Goal: Information Seeking & Learning: Learn about a topic

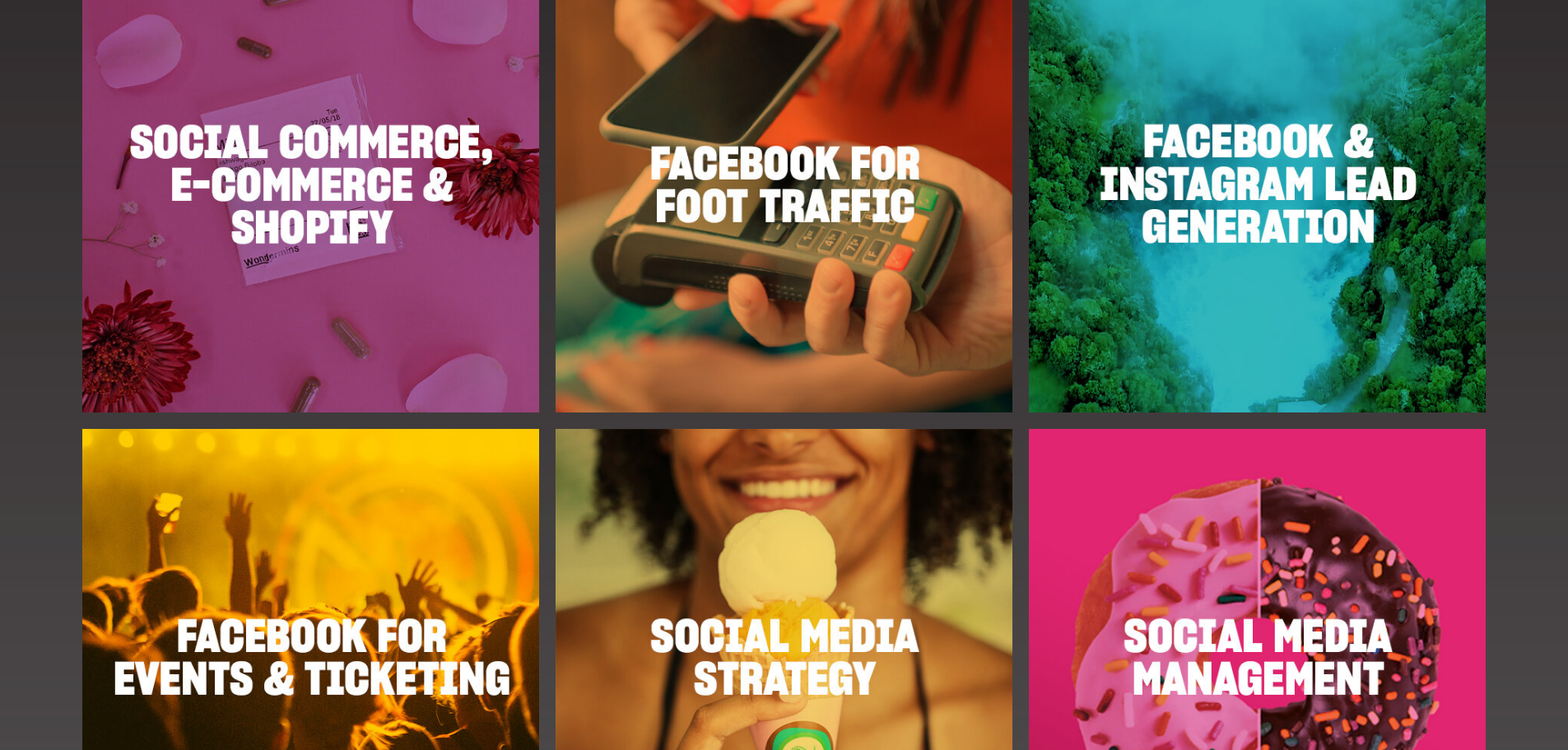
scroll to position [2224, 0]
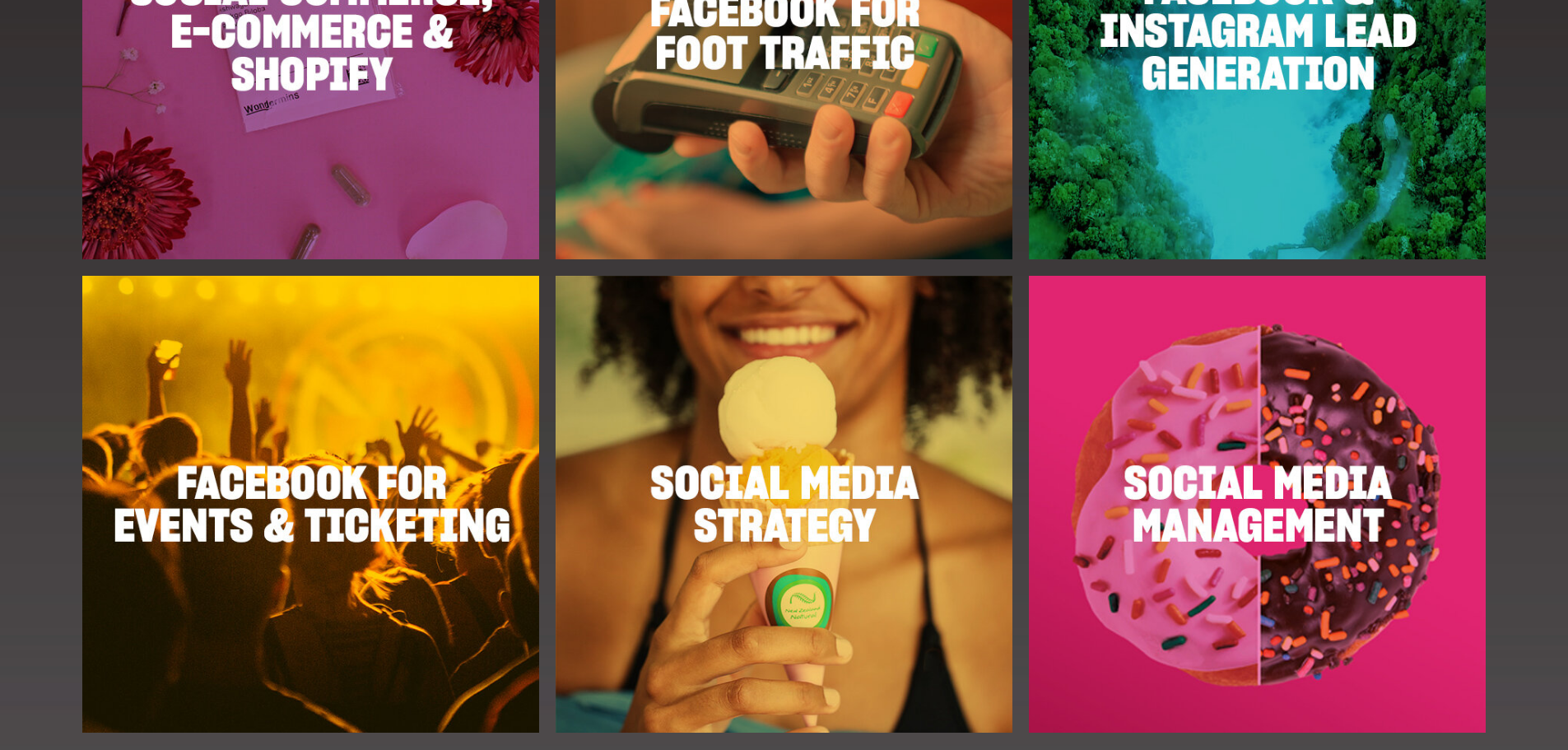
click at [1235, 373] on img at bounding box center [1258, 504] width 457 height 457
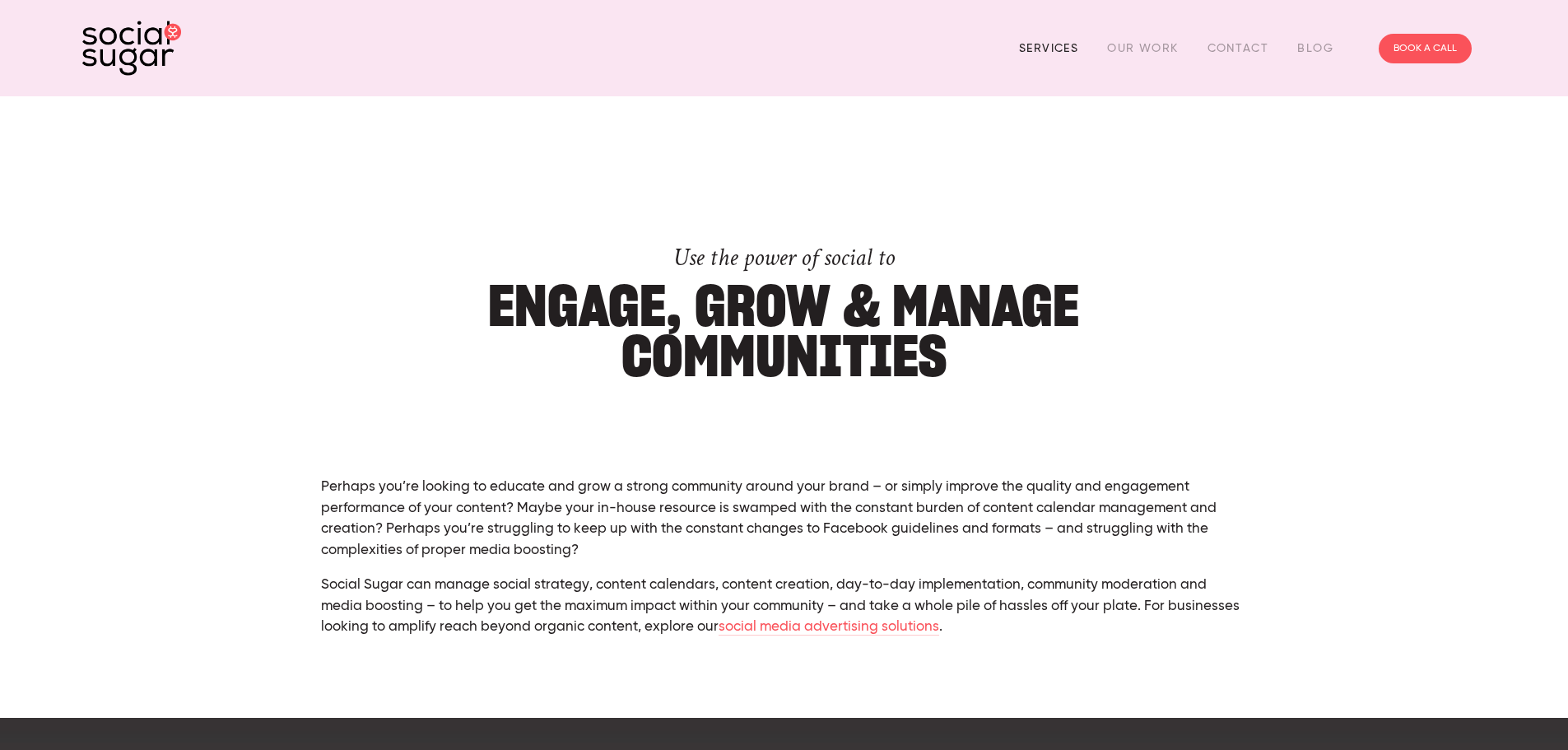
click at [1078, 47] on link "Services" at bounding box center [1049, 48] width 60 height 25
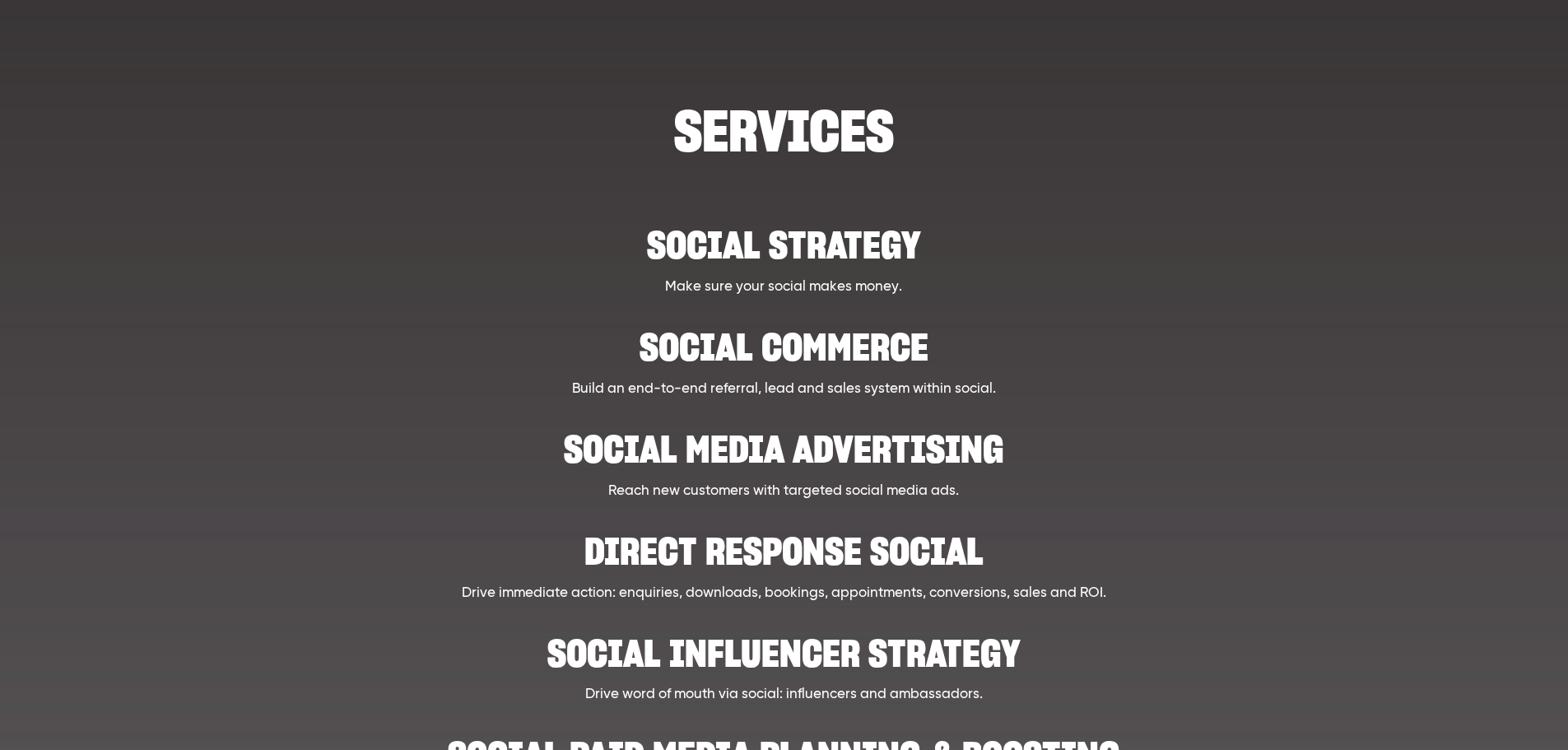
scroll to position [247, 0]
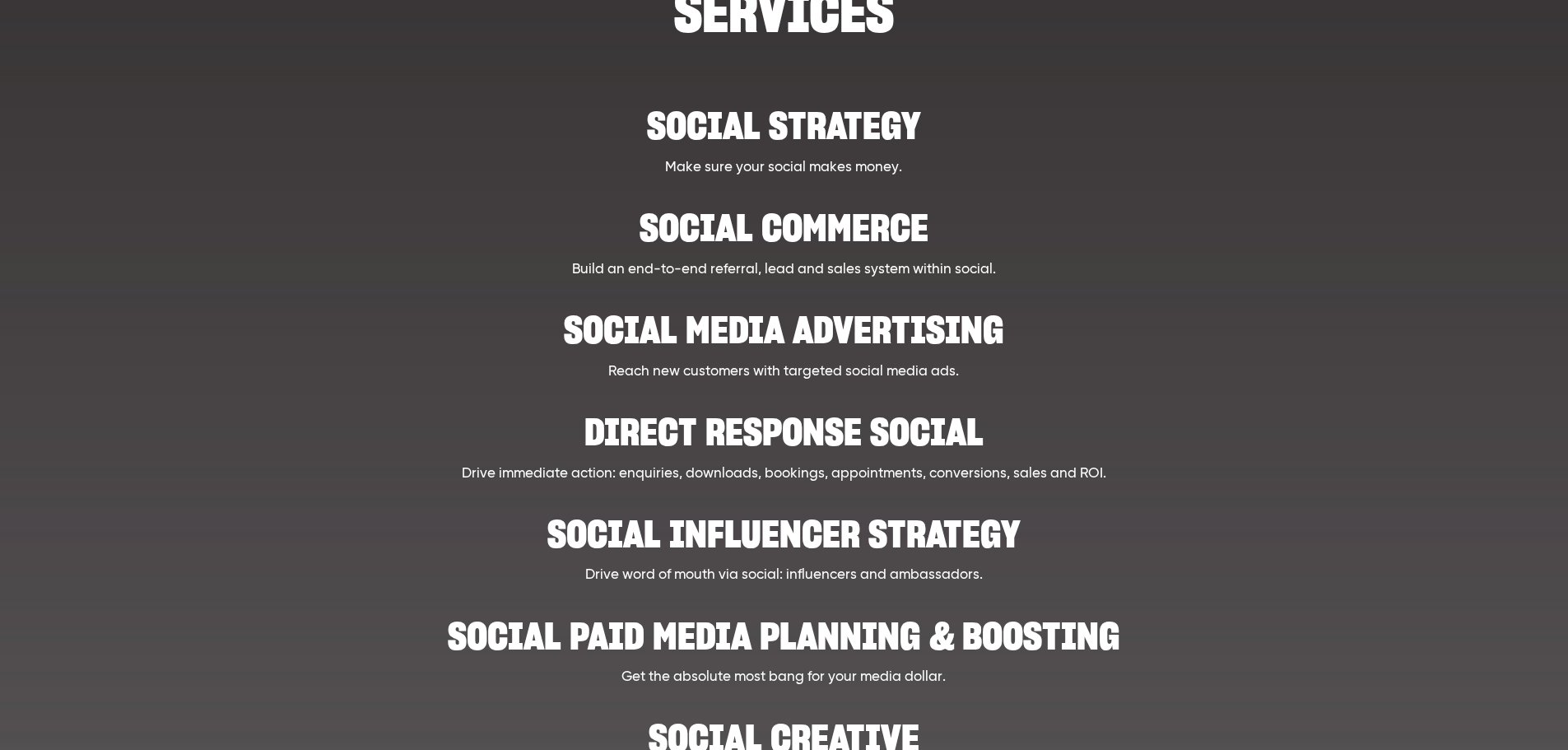
click at [846, 222] on h2 "Social Commerce" at bounding box center [784, 219] width 1213 height 50
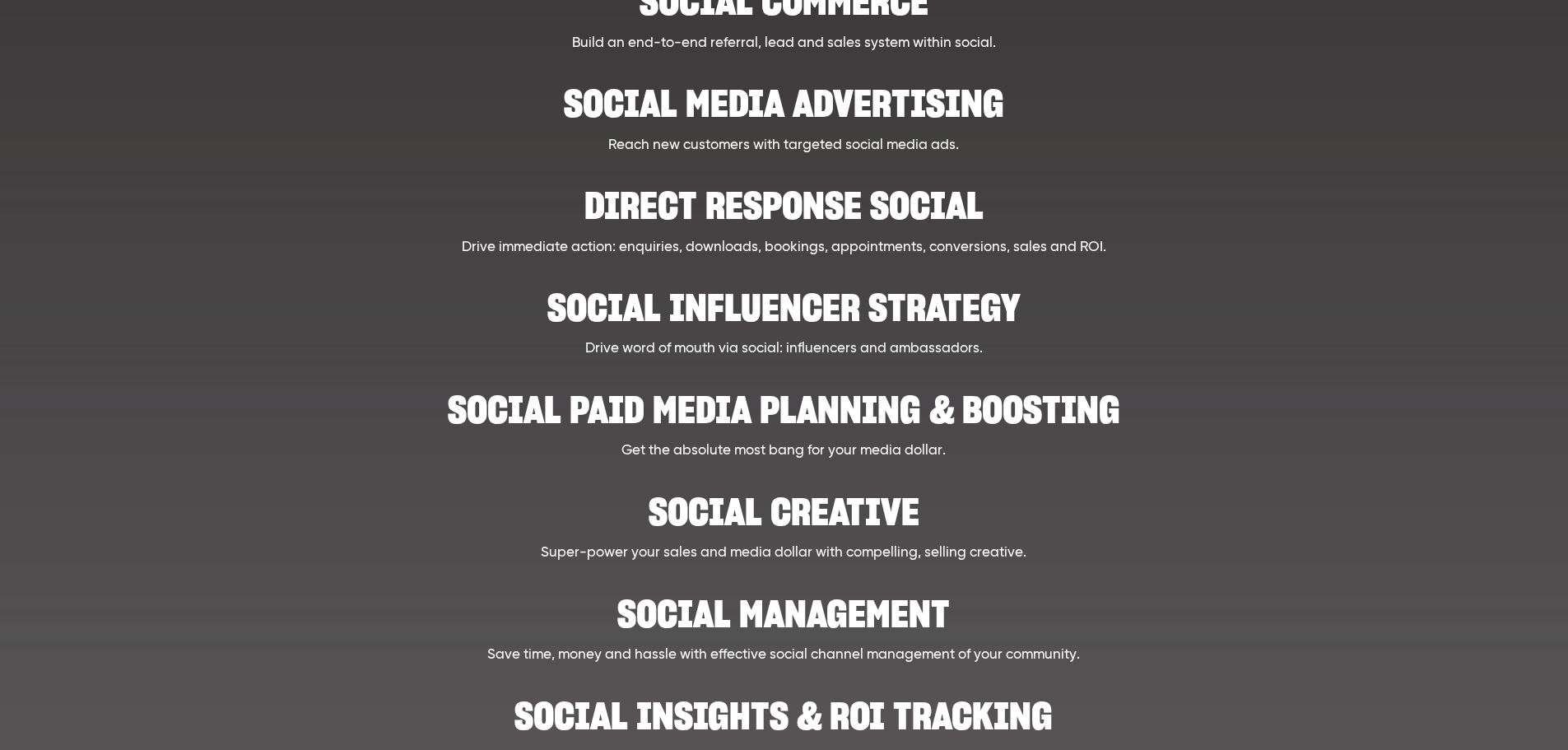
scroll to position [494, 0]
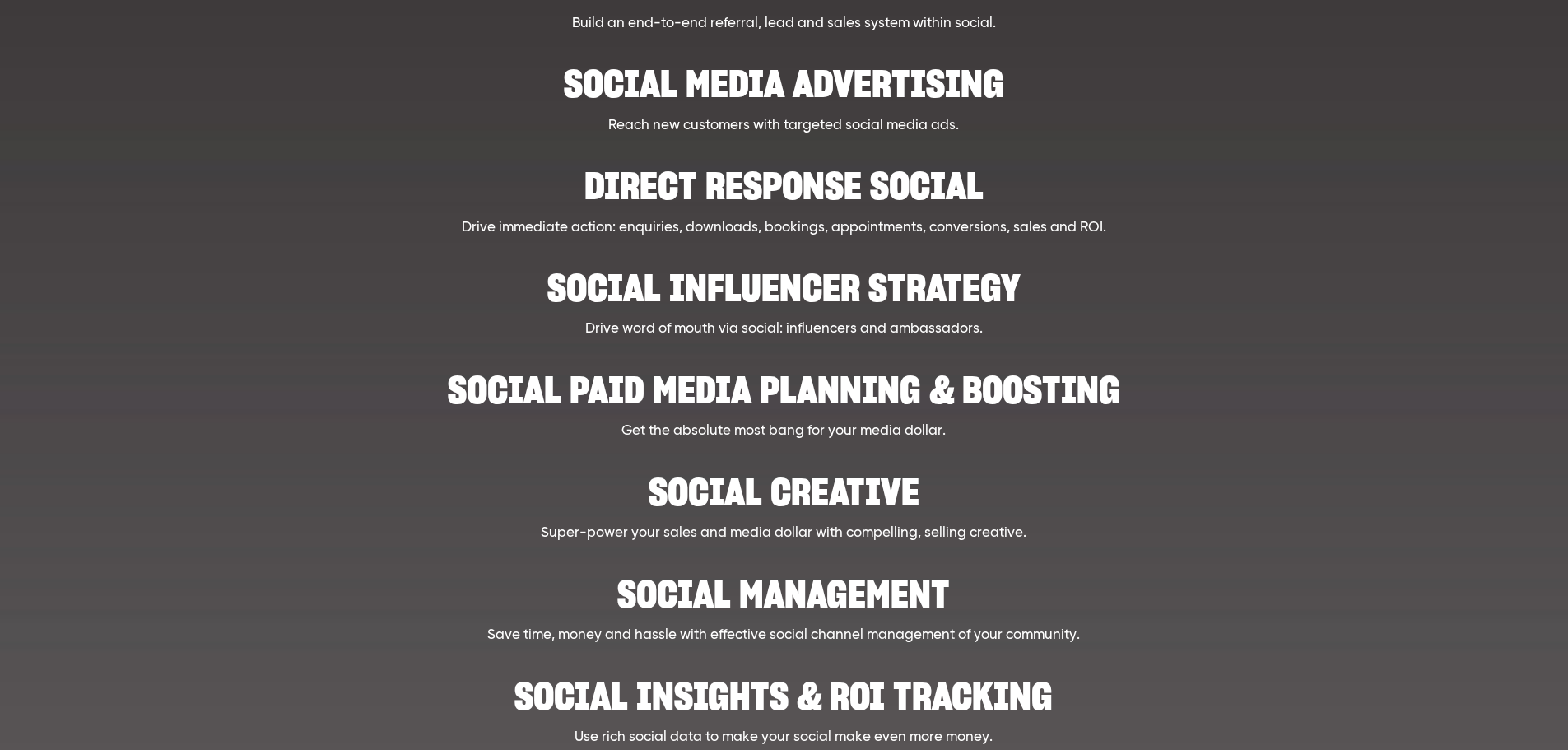
click at [900, 490] on h2 "Social creative" at bounding box center [784, 484] width 1213 height 50
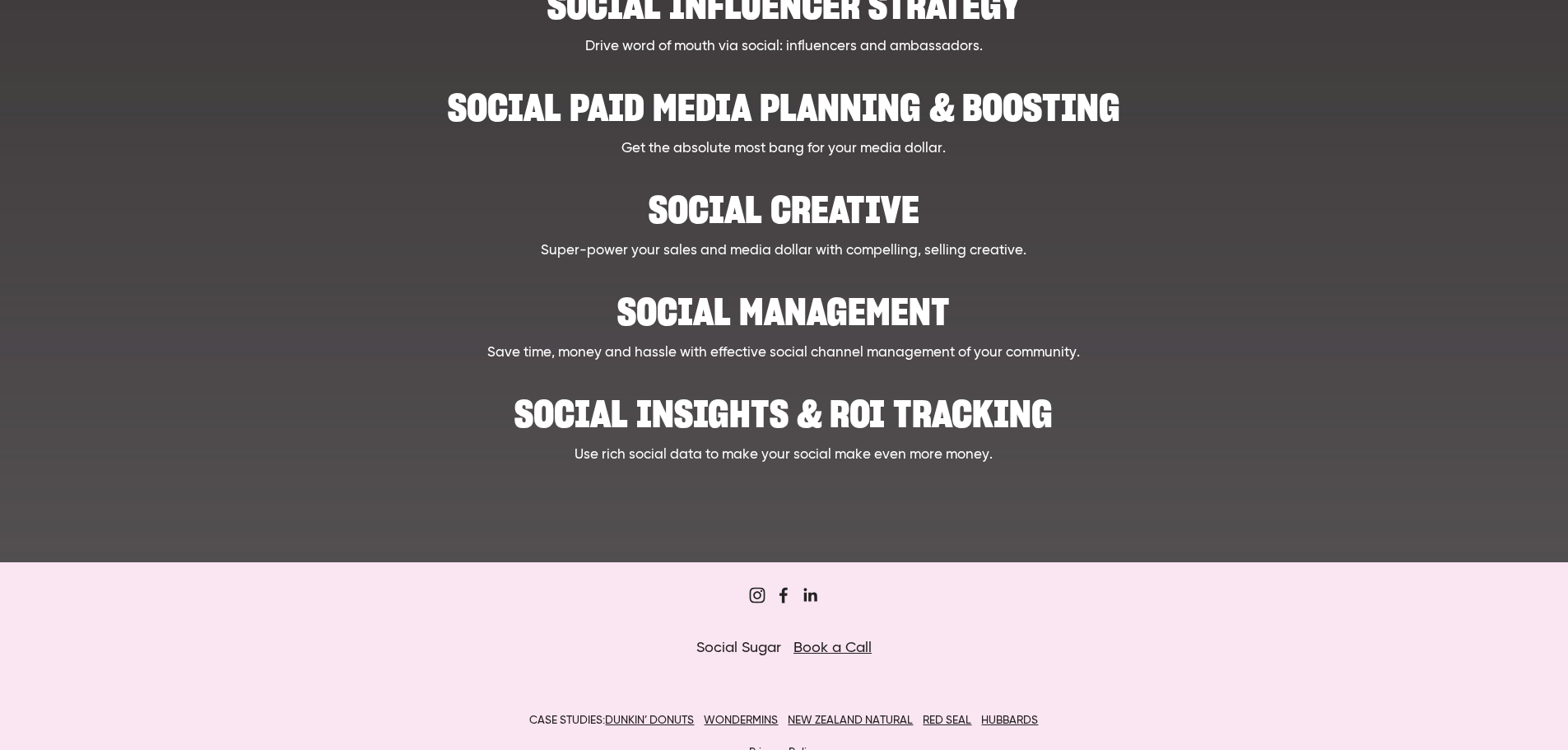
scroll to position [822, 0]
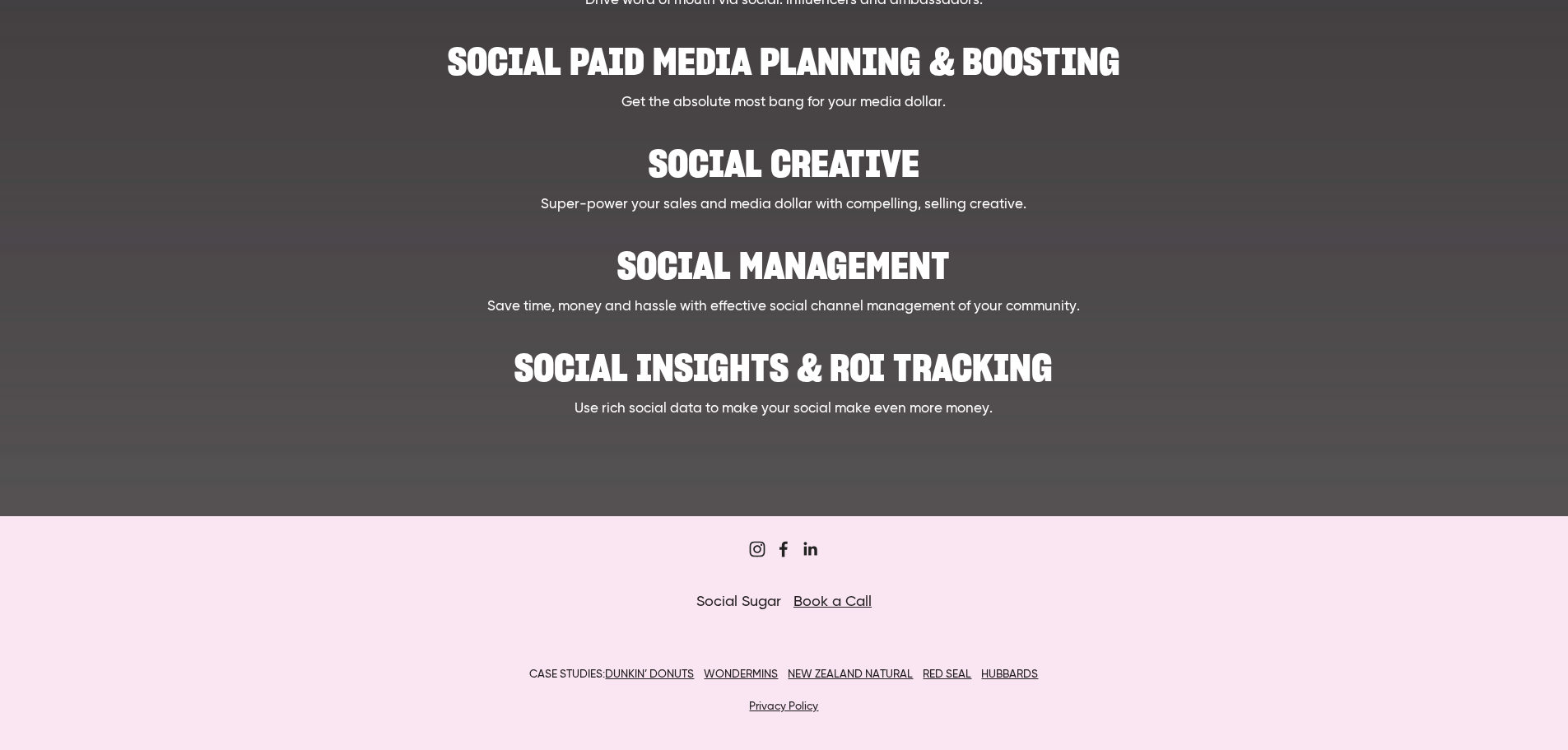
click at [881, 268] on h2 "Social Management" at bounding box center [784, 257] width 1213 height 50
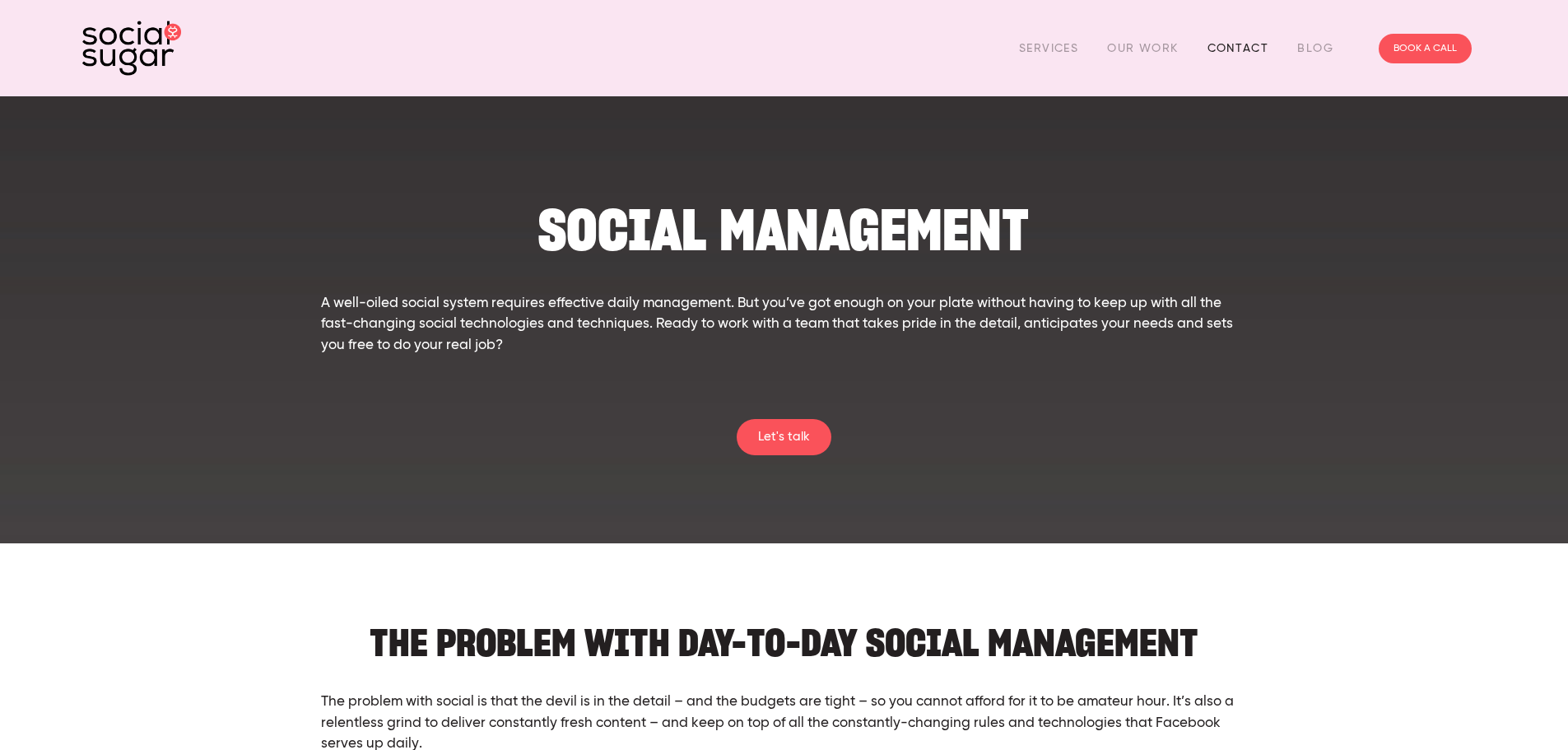
click at [1255, 46] on link "Contact" at bounding box center [1238, 48] width 61 height 25
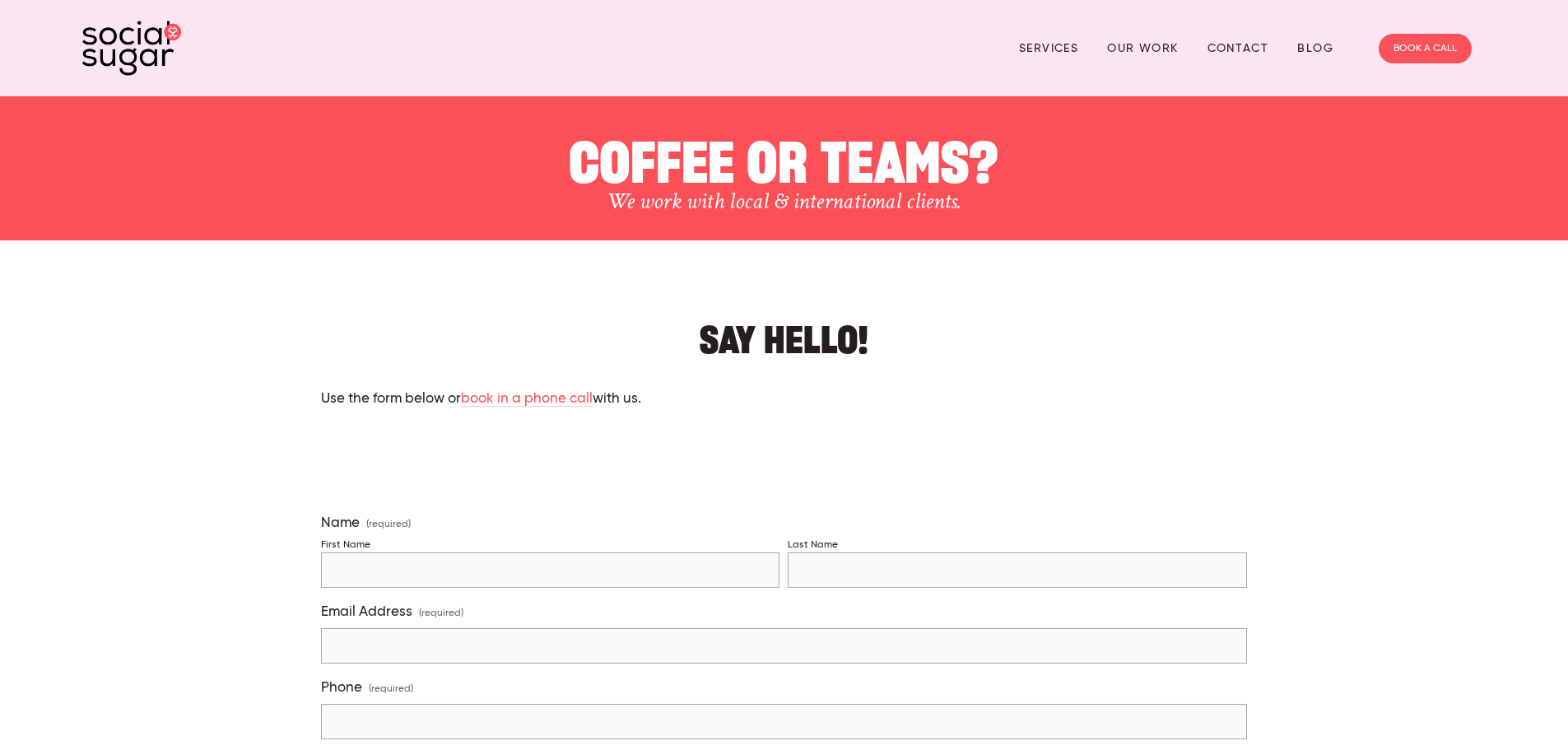
click at [136, 41] on img at bounding box center [132, 48] width 99 height 55
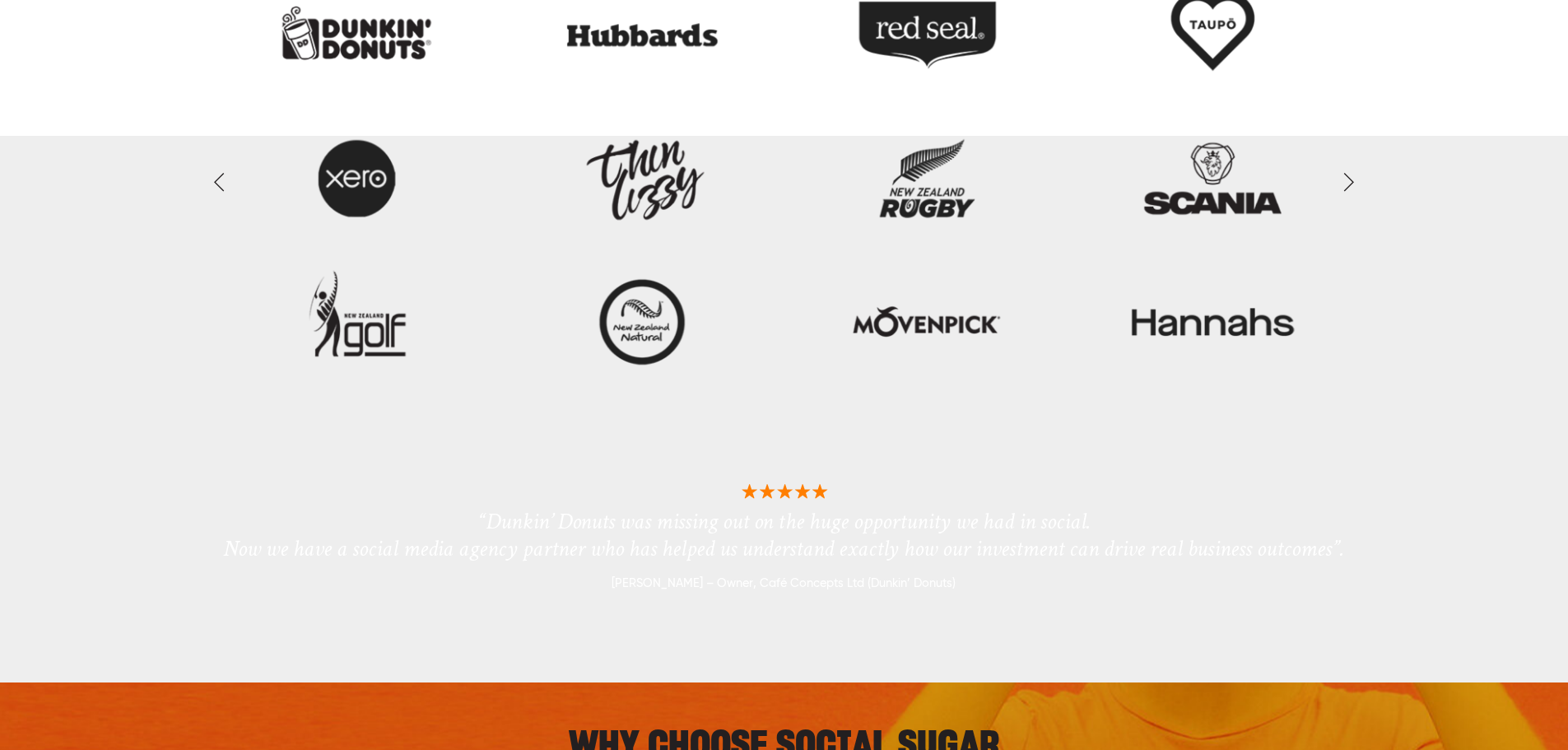
scroll to position [4201, 0]
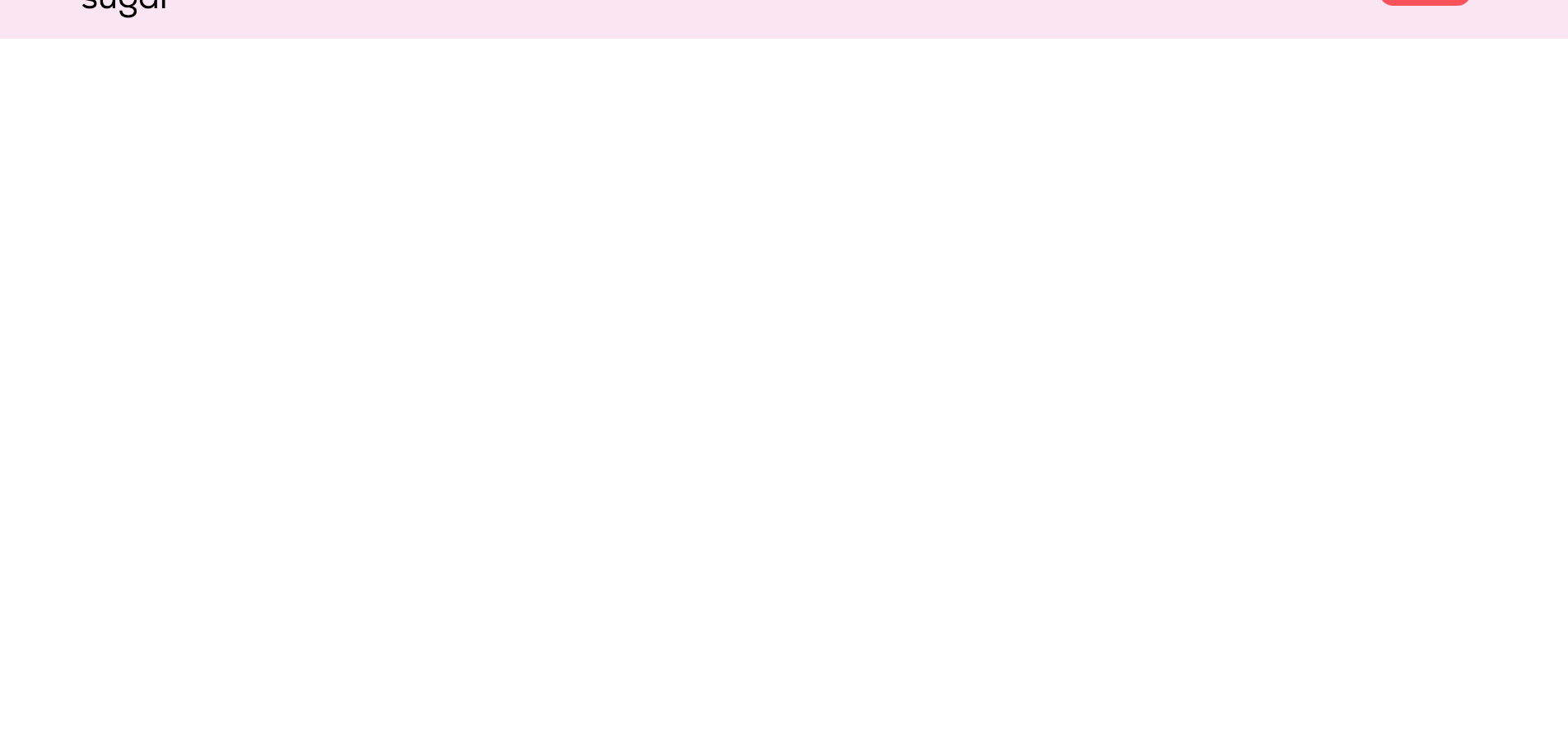
scroll to position [0, 0]
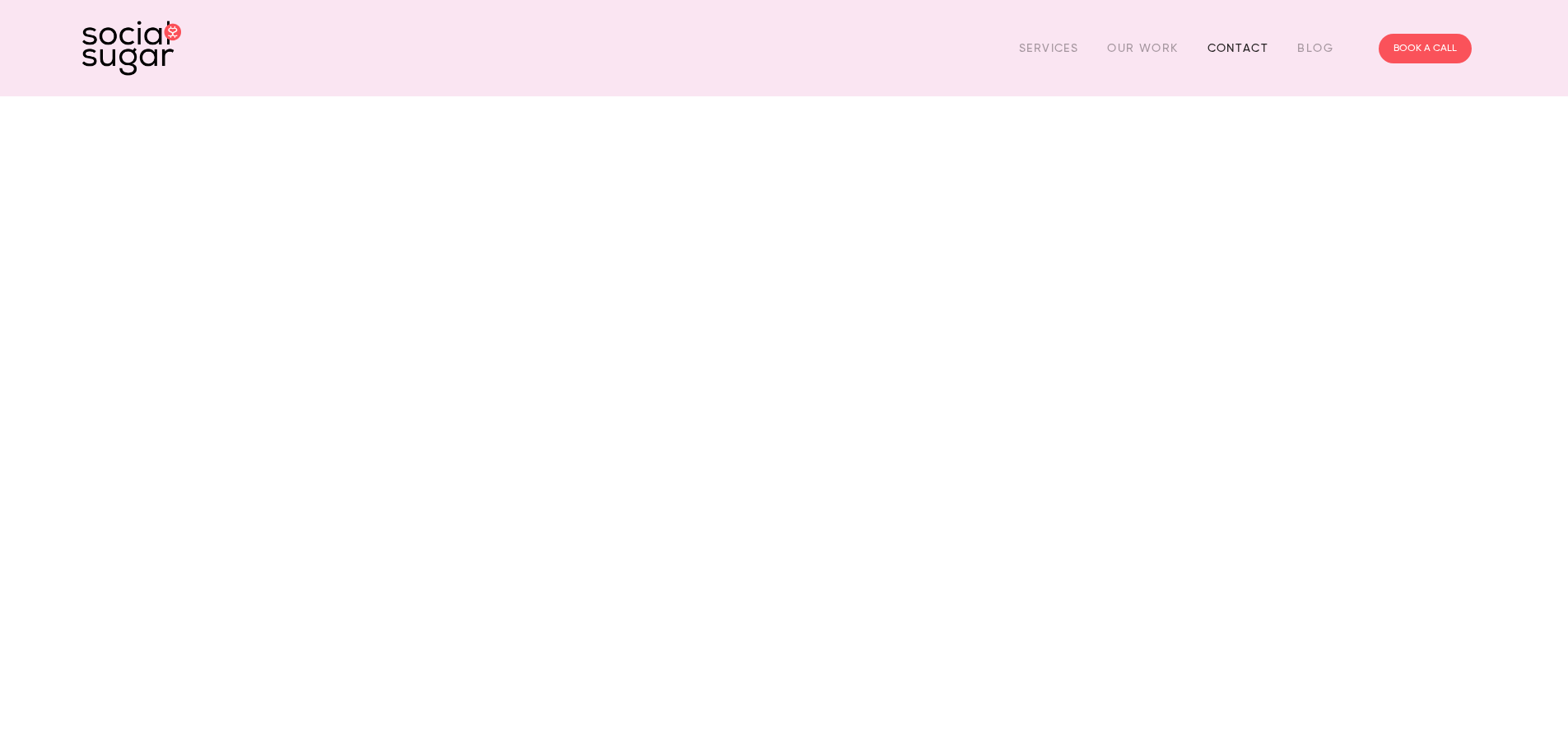
click at [1257, 39] on link "Contact" at bounding box center [1238, 48] width 61 height 25
click at [1134, 42] on link "Our Work" at bounding box center [1143, 48] width 71 height 25
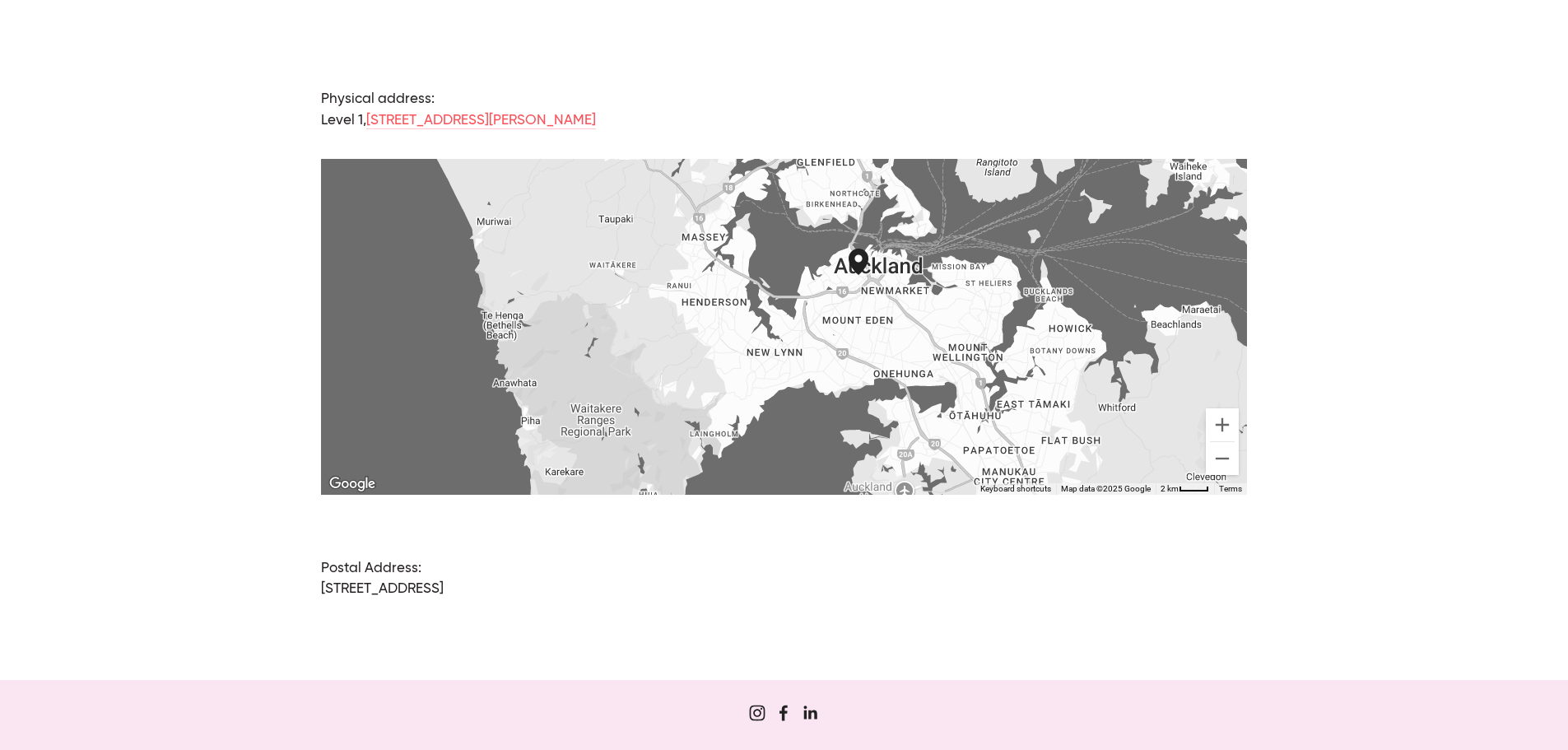
scroll to position [1309, 0]
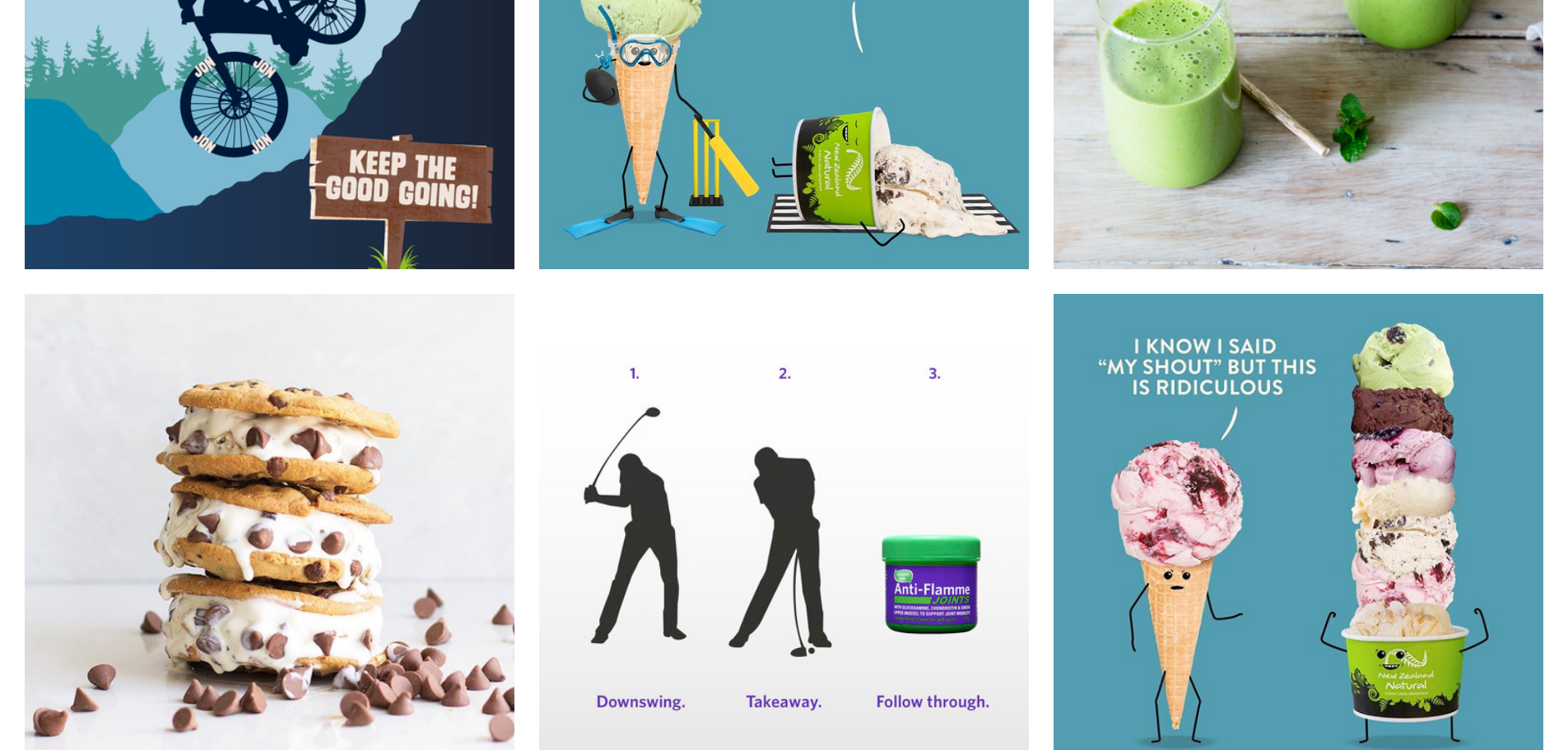
scroll to position [16894, 0]
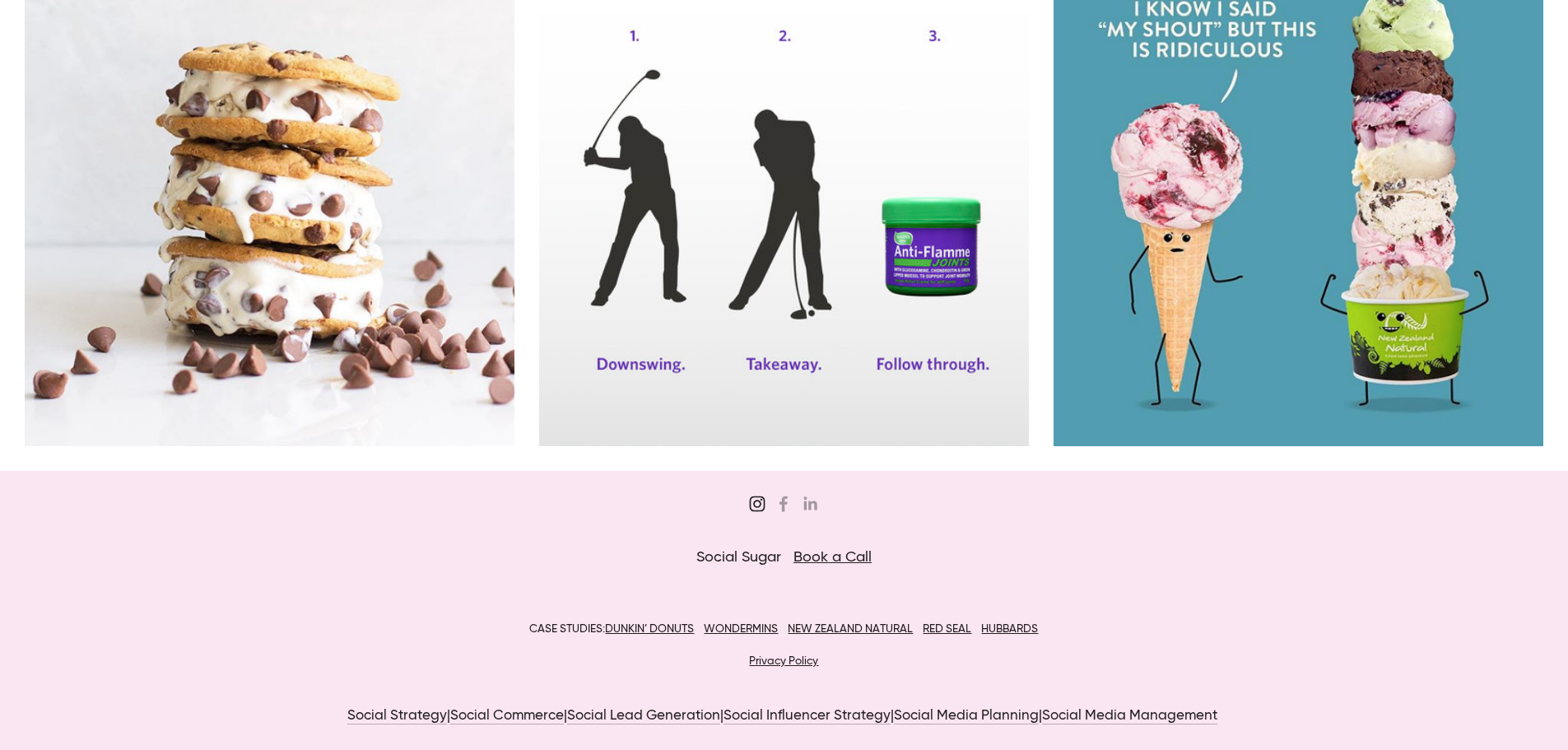
click at [758, 496] on icon "Sugar&Partners" at bounding box center [757, 504] width 33 height 33
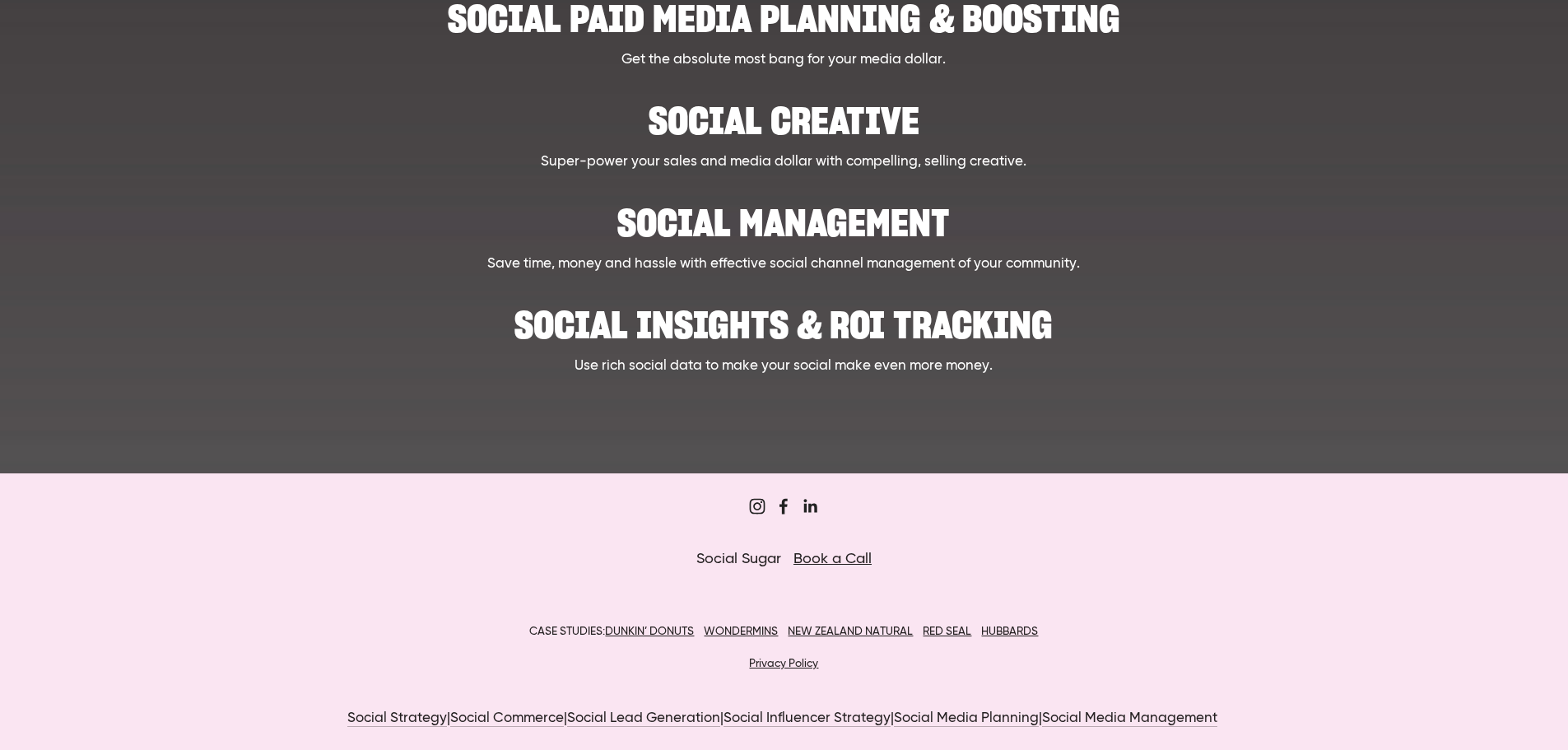
scroll to position [868, 0]
